Goal: Information Seeking & Learning: Understand process/instructions

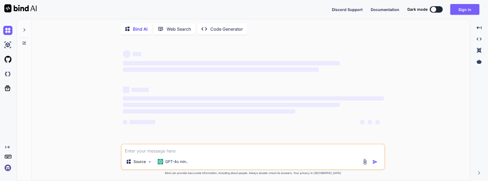
click at [194, 156] on div "Source GPT-4o min.." at bounding box center [253, 157] width 264 height 26
click at [185, 154] on textarea at bounding box center [253, 150] width 263 height 10
type textarea "x"
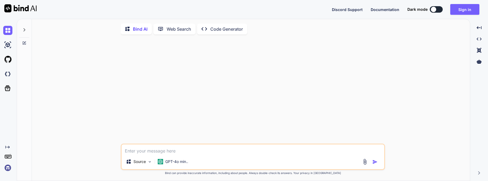
type textarea "h"
type textarea "x"
type textarea "ho"
type textarea "x"
type textarea "how"
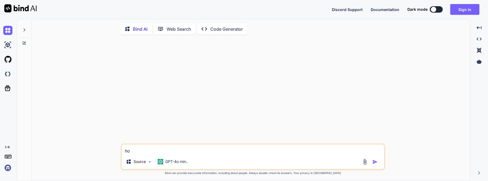
type textarea "x"
type textarea "how"
type textarea "x"
type textarea "how t"
type textarea "x"
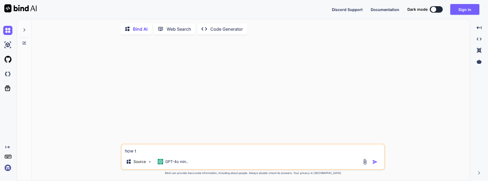
type textarea "how to"
type textarea "x"
type textarea "how to"
type textarea "x"
type textarea "how to c"
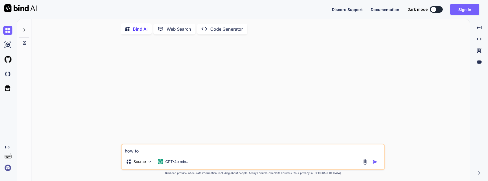
type textarea "x"
type textarea "how to cl"
type textarea "x"
type textarea "how to clo"
type textarea "x"
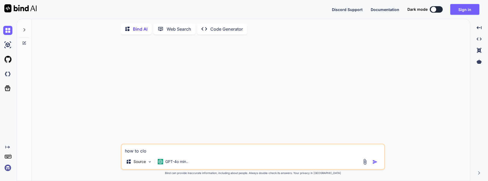
type textarea "how to clos"
type textarea "x"
type textarea "how to close"
type textarea "x"
type textarea "how to close"
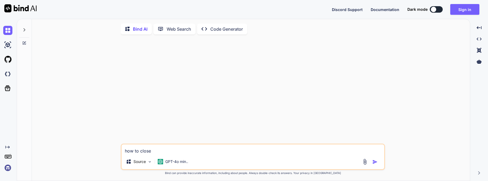
type textarea "x"
type textarea "how to close t"
type textarea "x"
type textarea "how to close th"
type textarea "x"
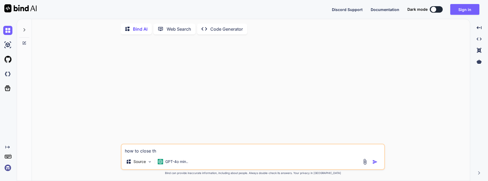
type textarea "how to close the"
type textarea "x"
type textarea "how to close the"
type textarea "x"
type textarea "how to close the b"
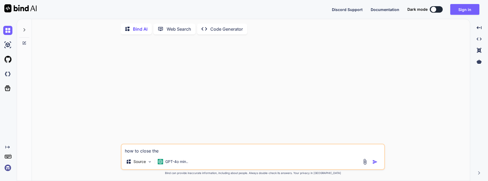
type textarea "x"
type textarea "how to close the ba"
type textarea "x"
type textarea "how to close the bac"
type textarea "x"
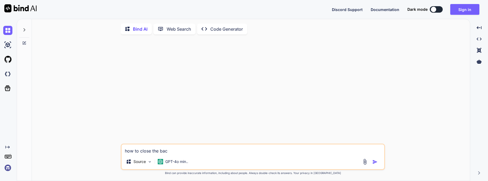
type textarea "how to close the back"
type textarea "x"
type textarea "how to close the back"
type textarea "x"
type textarea "how to close the back E"
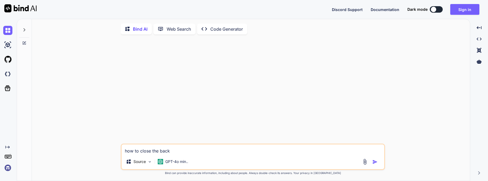
type textarea "x"
type textarea "how to close the back EM"
type textarea "x"
type textarea "how to close the back EMI"
type textarea "x"
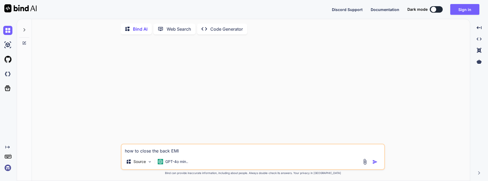
type textarea "how to close the back EMI"
type textarea "x"
type textarea "how to close the back EMI a"
type textarea "x"
type textarea "how to close the back EMI an"
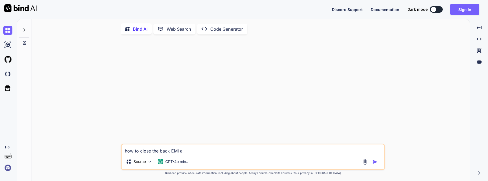
type textarea "x"
type textarea "how to close the back EMI and"
type textarea "x"
type textarea "how to close the back EMI and"
type textarea "x"
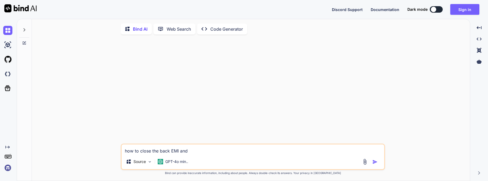
type textarea "how to close the back EMI and b"
type textarea "x"
type textarea "how to close the back EMI and br"
type textarea "x"
type textarea "how to close the back EMI and b"
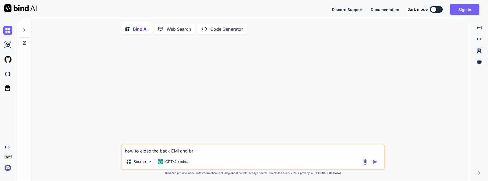
type textarea "x"
type textarea "how to close the back EMI and bo"
type textarea "x"
type textarea "how to close the back EMI and bor"
type textarea "x"
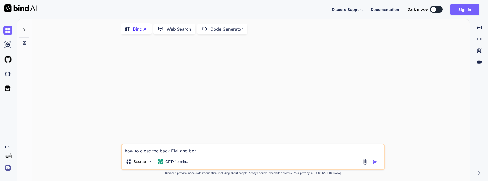
type textarea "how to close the back EMI and [PERSON_NAME]"
type textarea "x"
type textarea "how to close the back EMI and borro"
type textarea "x"
type textarea "how to close the back EMI and borrow"
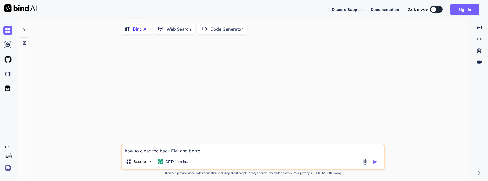
type textarea "x"
type textarea "how to close the back EMI and borrow"
type textarea "x"
type textarea "how to close the back EMI and borrow"
click at [377, 164] on img "button" at bounding box center [374, 162] width 5 height 5
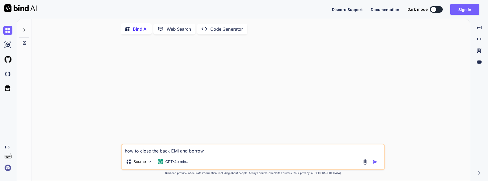
type textarea "x"
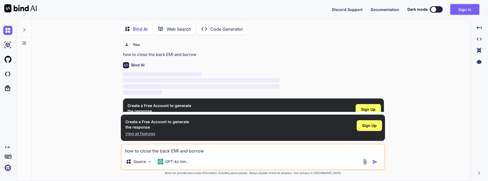
scroll to position [2, 0]
